Goal: Task Accomplishment & Management: Manage account settings

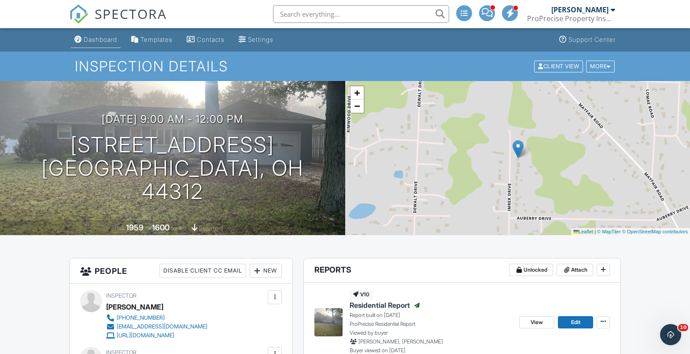
click at [96, 38] on div "Dashboard" at bounding box center [100, 39] width 33 height 7
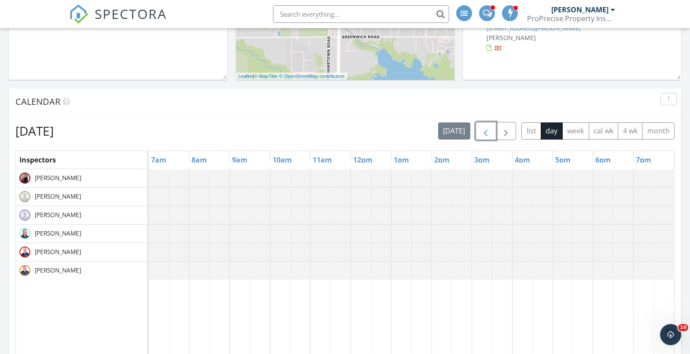
click at [481, 133] on span "button" at bounding box center [486, 131] width 11 height 11
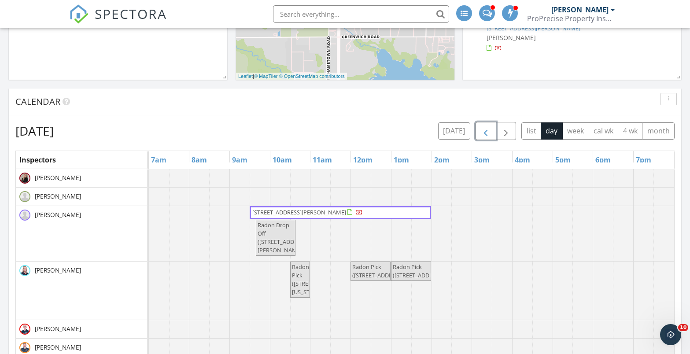
click at [481, 133] on span "button" at bounding box center [486, 131] width 11 height 11
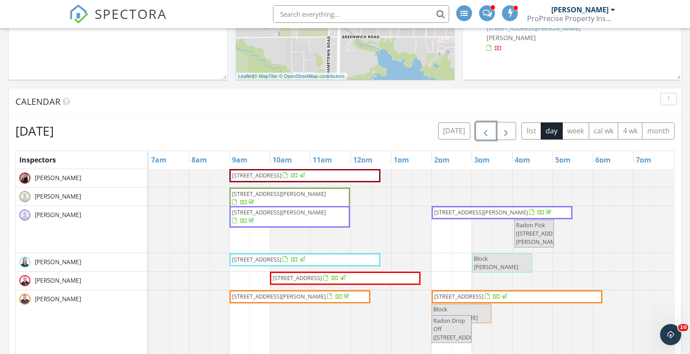
click at [279, 177] on span "427 Center Rd, Akron 44319" at bounding box center [256, 175] width 49 height 8
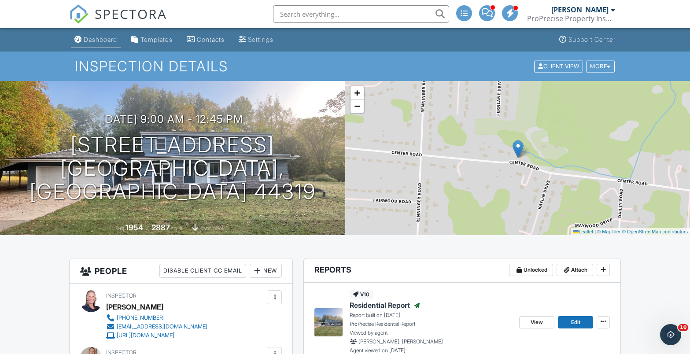
click at [114, 37] on div "Dashboard" at bounding box center [100, 39] width 33 height 7
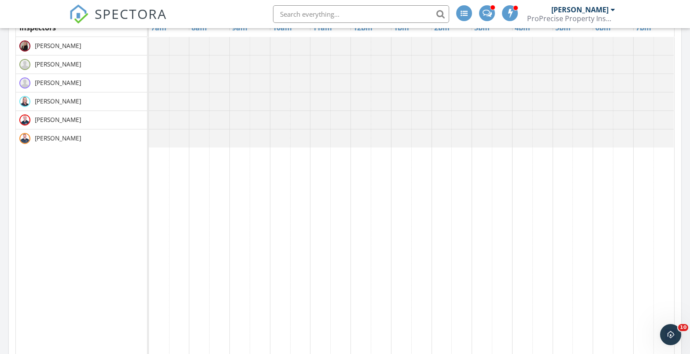
scroll to position [264, 0]
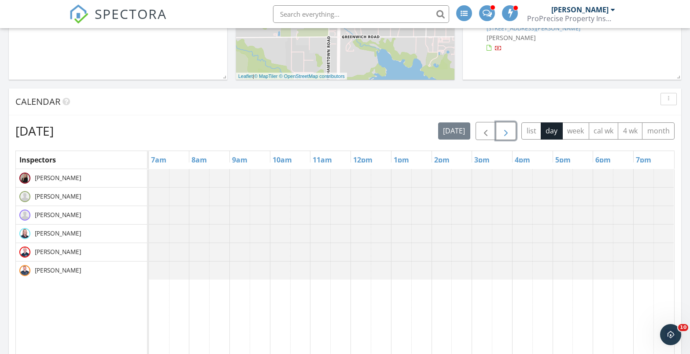
click at [505, 132] on span "button" at bounding box center [506, 131] width 11 height 11
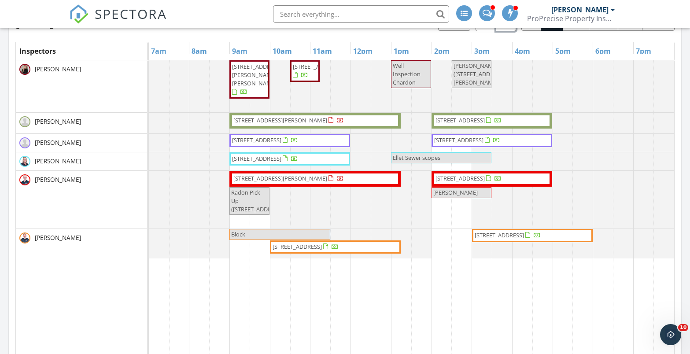
scroll to position [396, 0]
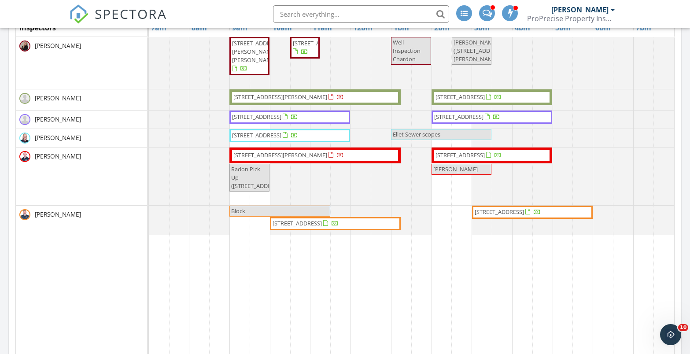
click at [322, 225] on span "1836 18th St, Cuyahoga Falls 44223" at bounding box center [297, 223] width 49 height 8
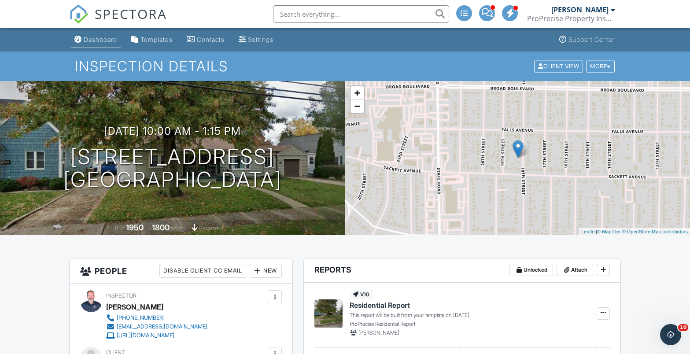
click at [117, 41] on div "Dashboard" at bounding box center [100, 39] width 33 height 7
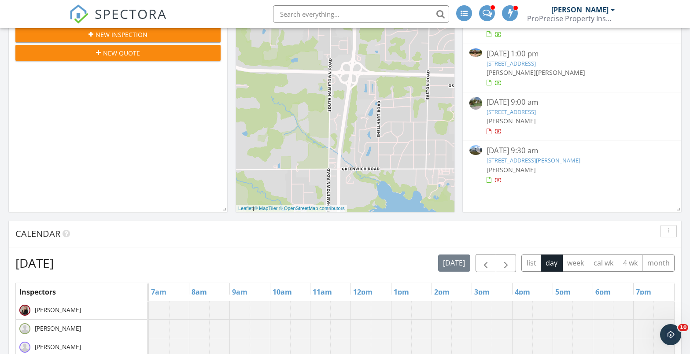
scroll to position [264, 0]
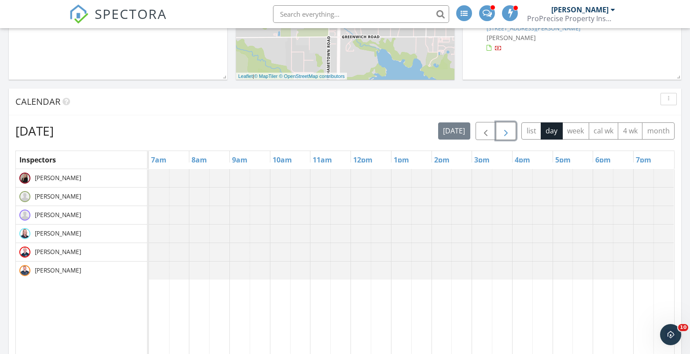
click at [505, 129] on span "button" at bounding box center [506, 131] width 11 height 11
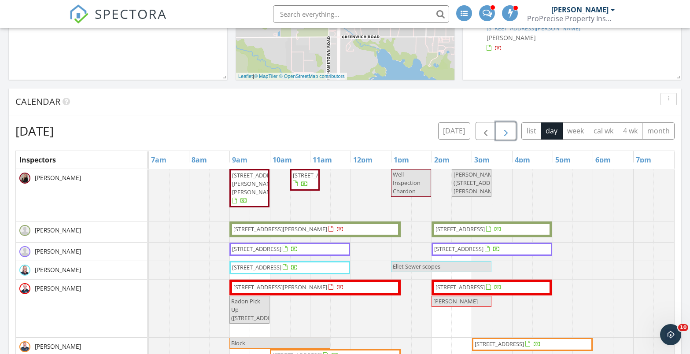
scroll to position [396, 0]
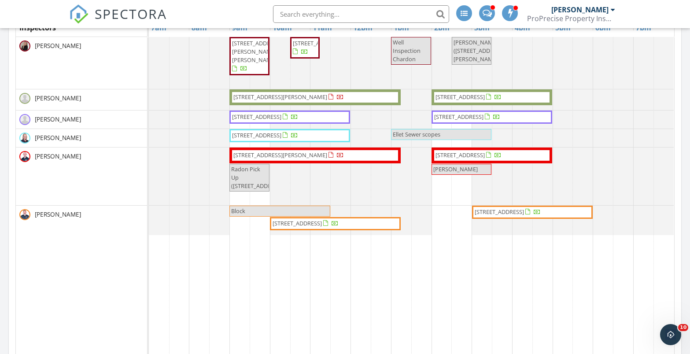
click at [524, 209] on span "[STREET_ADDRESS]" at bounding box center [499, 212] width 49 height 8
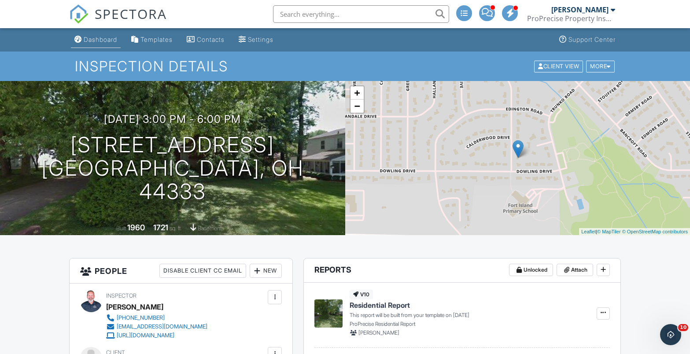
click at [105, 42] on div "Dashboard" at bounding box center [100, 39] width 33 height 7
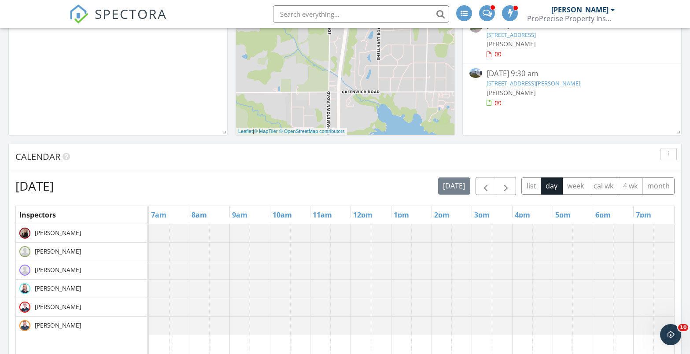
scroll to position [264, 0]
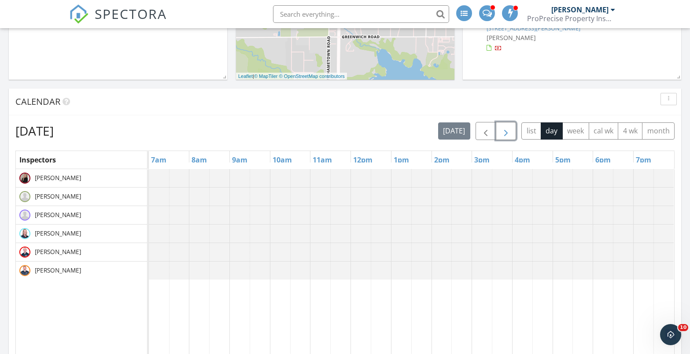
click at [509, 134] on span "button" at bounding box center [506, 131] width 11 height 11
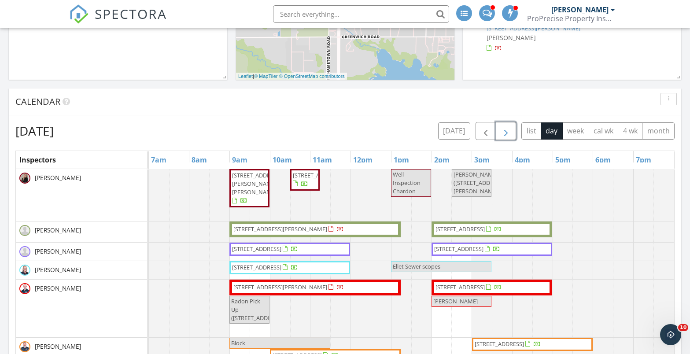
click at [509, 134] on span "button" at bounding box center [506, 131] width 11 height 11
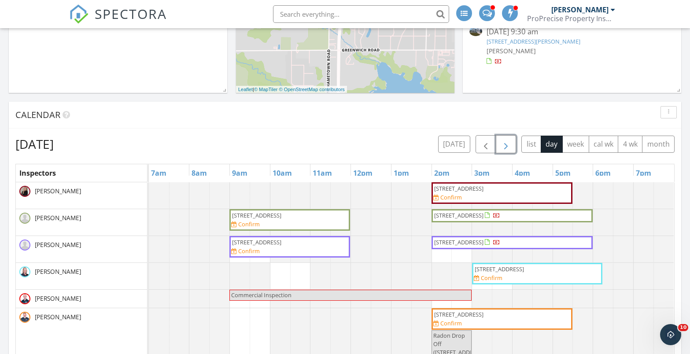
scroll to position [132, 0]
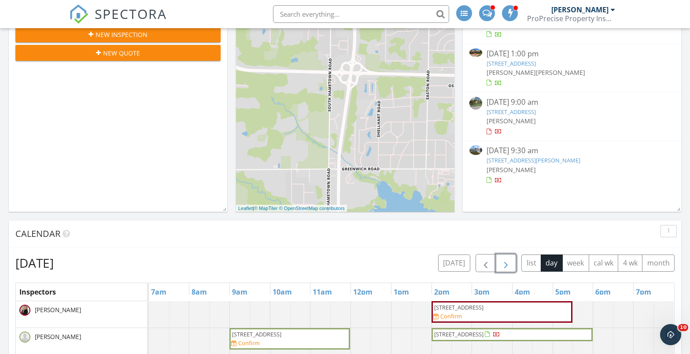
click at [508, 258] on span "button" at bounding box center [506, 263] width 11 height 11
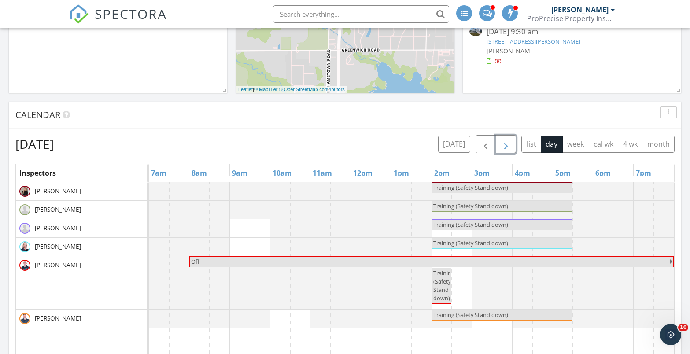
scroll to position [264, 0]
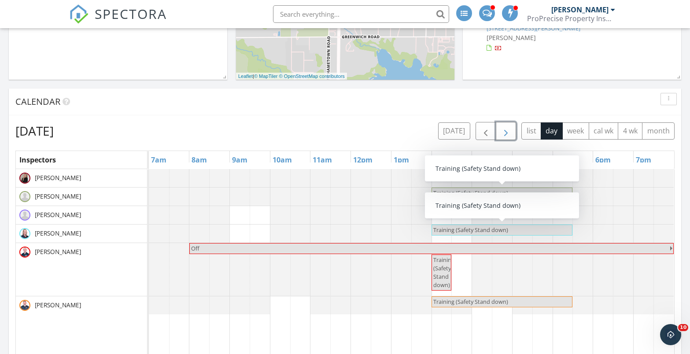
click at [506, 134] on span "button" at bounding box center [506, 131] width 11 height 11
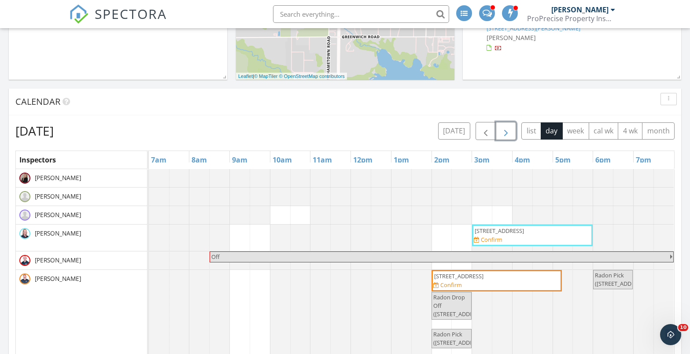
click at [506, 135] on span "button" at bounding box center [506, 131] width 11 height 11
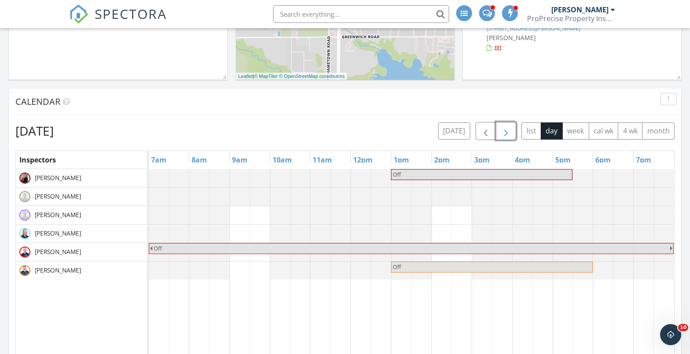
click at [506, 135] on span "button" at bounding box center [506, 131] width 11 height 11
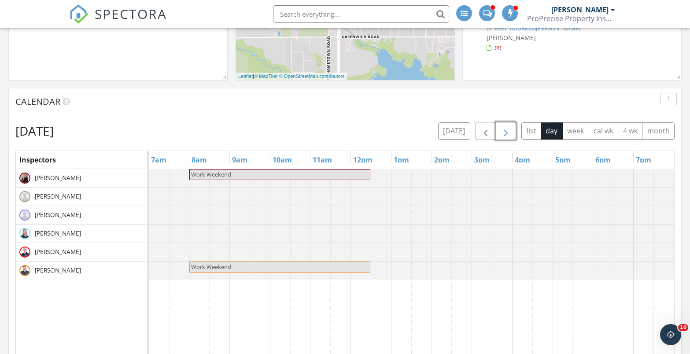
click at [506, 135] on span "button" at bounding box center [506, 131] width 11 height 11
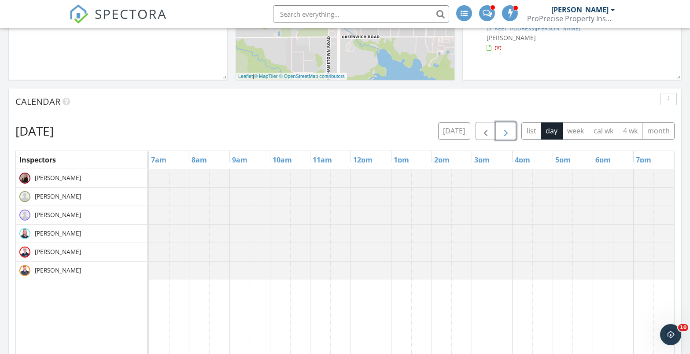
click at [506, 135] on span "button" at bounding box center [506, 131] width 11 height 11
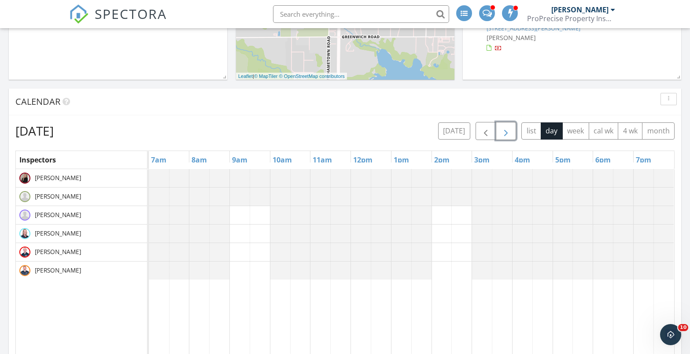
click at [506, 135] on span "button" at bounding box center [506, 131] width 11 height 11
click at [490, 134] on span "button" at bounding box center [486, 131] width 11 height 11
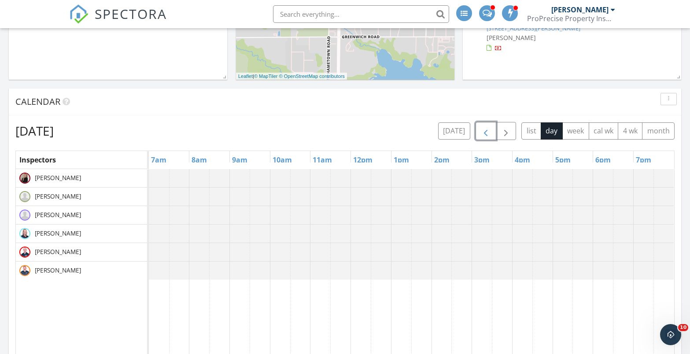
click at [490, 134] on span "button" at bounding box center [486, 131] width 11 height 11
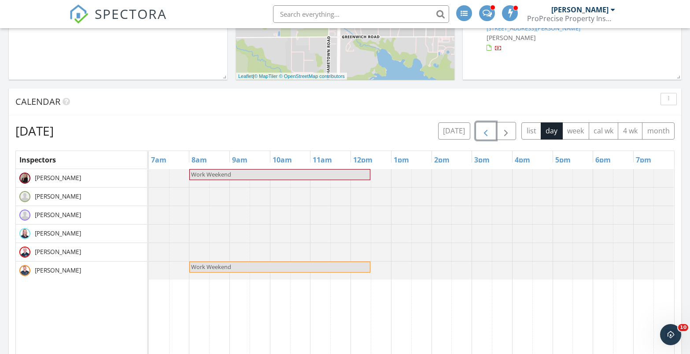
click at [490, 134] on span "button" at bounding box center [486, 131] width 11 height 11
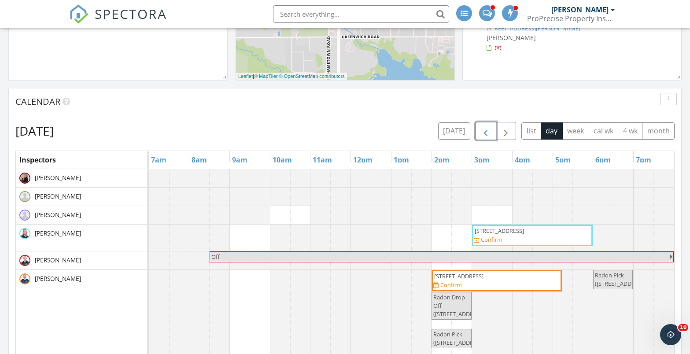
click at [490, 134] on span "button" at bounding box center [486, 131] width 11 height 11
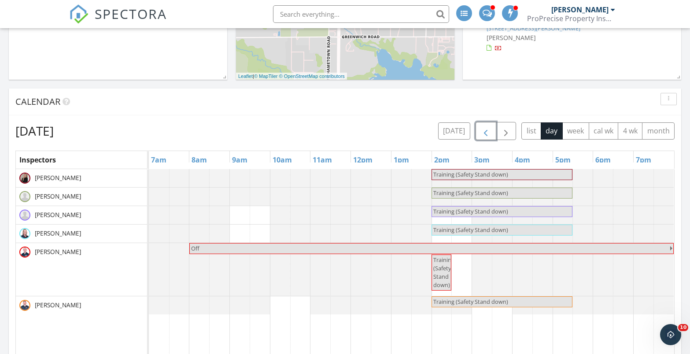
click at [490, 134] on span "button" at bounding box center [486, 131] width 11 height 11
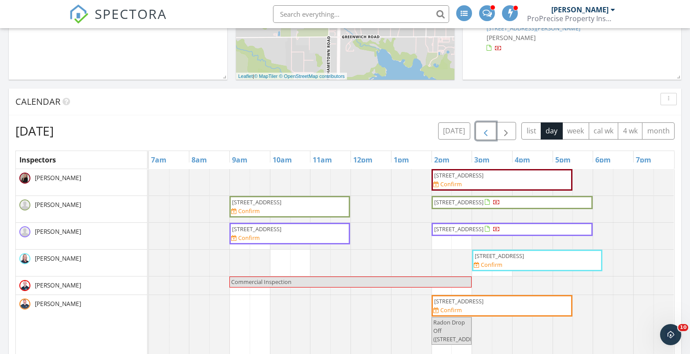
click at [490, 134] on span "button" at bounding box center [486, 131] width 11 height 11
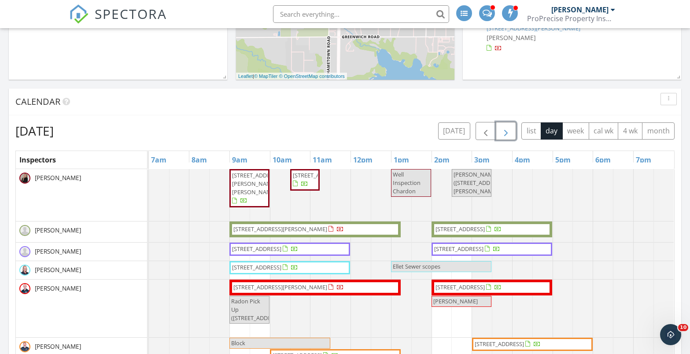
click at [507, 134] on span "button" at bounding box center [506, 131] width 11 height 11
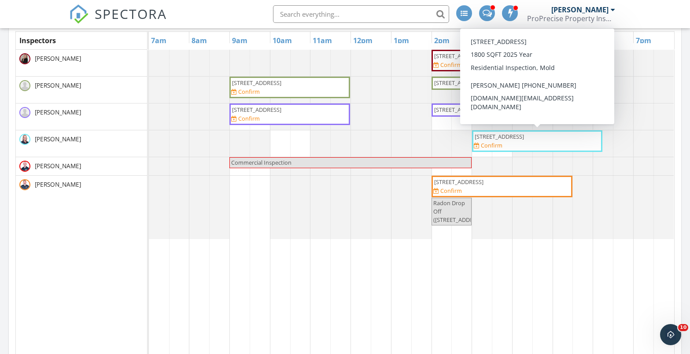
scroll to position [396, 0]
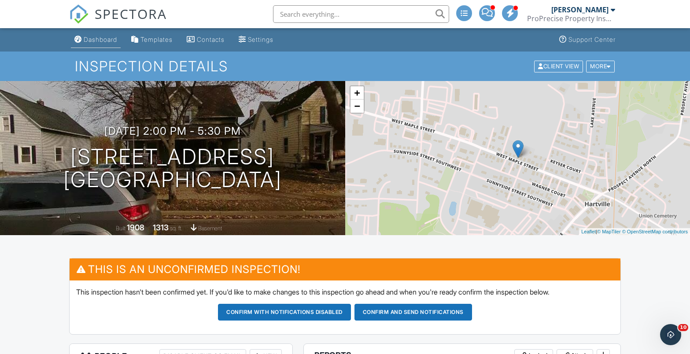
click at [117, 38] on div "Dashboard" at bounding box center [100, 39] width 33 height 7
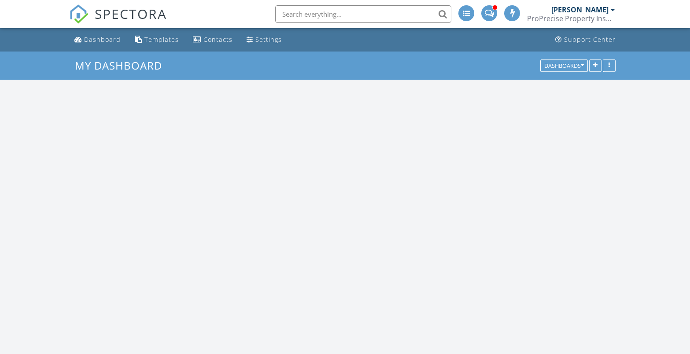
scroll to position [815, 704]
